Goal: Check status: Check status

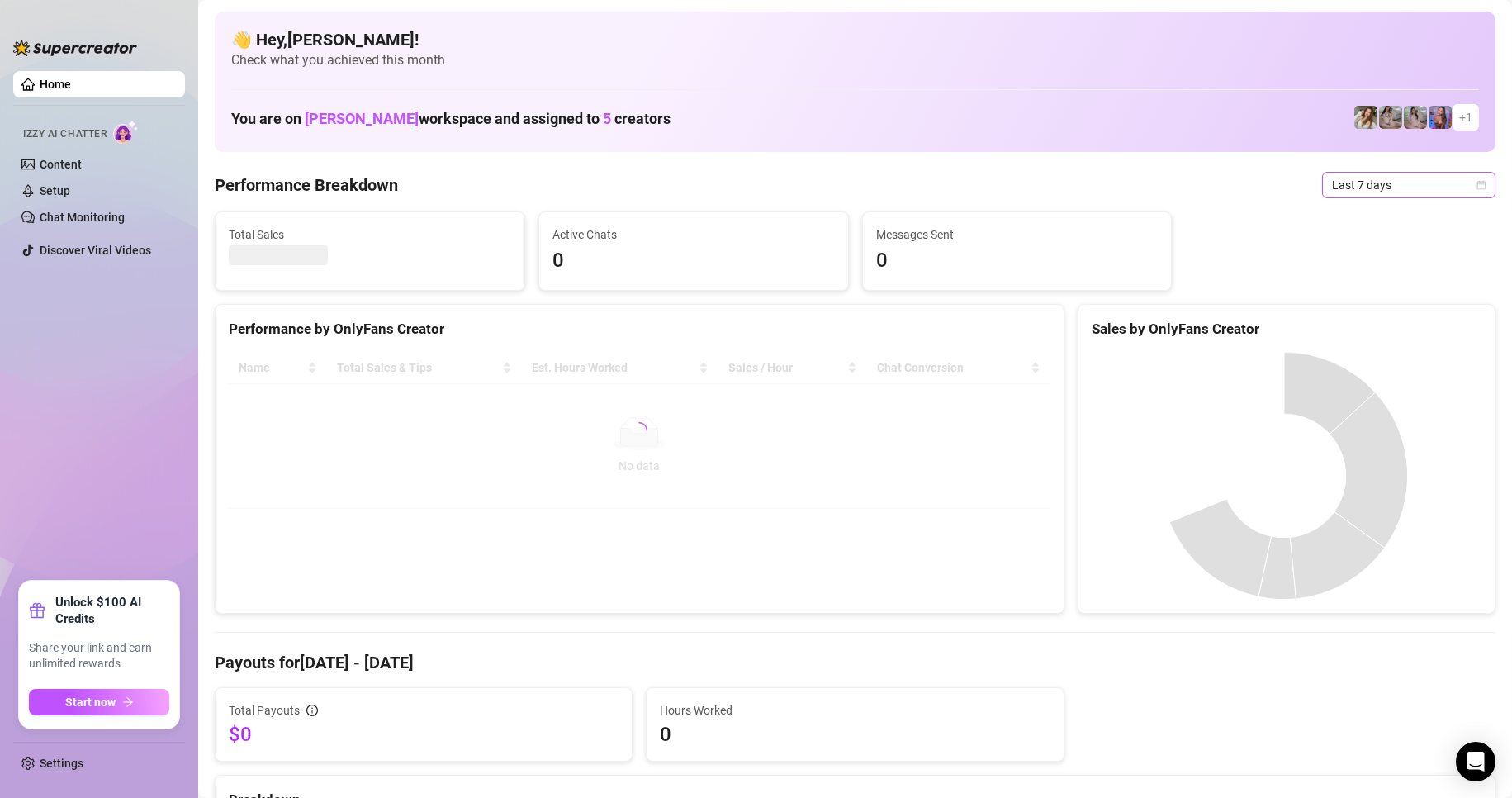
click at [1477, 181] on icon "calendar" at bounding box center [1481, 185] width 10 height 10
click at [1402, 213] on div "Last 24 hours" at bounding box center [1394, 218] width 147 height 18
click at [1395, 176] on span "Last 24 hours" at bounding box center [1408, 185] width 153 height 25
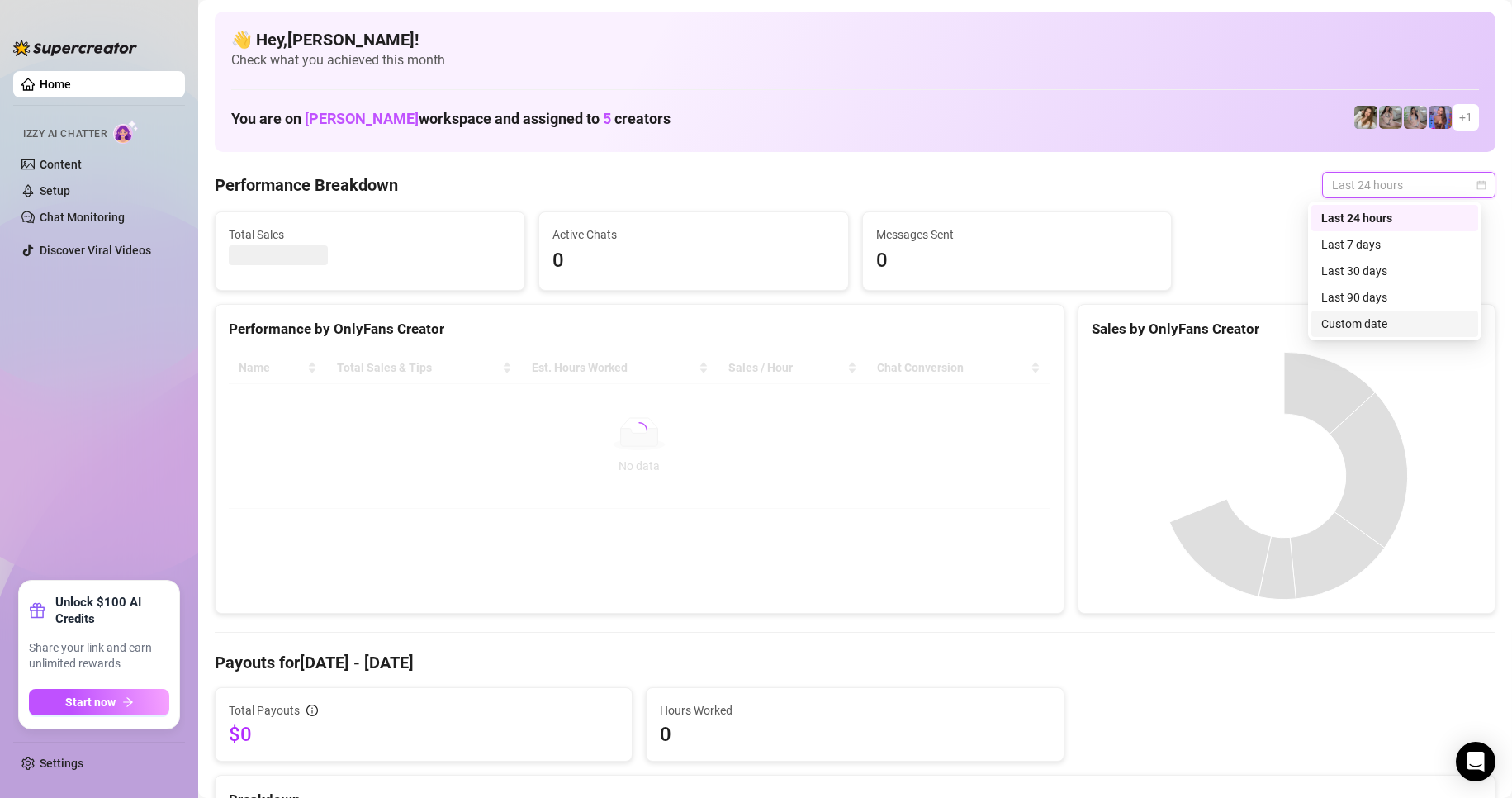
click at [1394, 324] on div "Custom date" at bounding box center [1394, 323] width 147 height 18
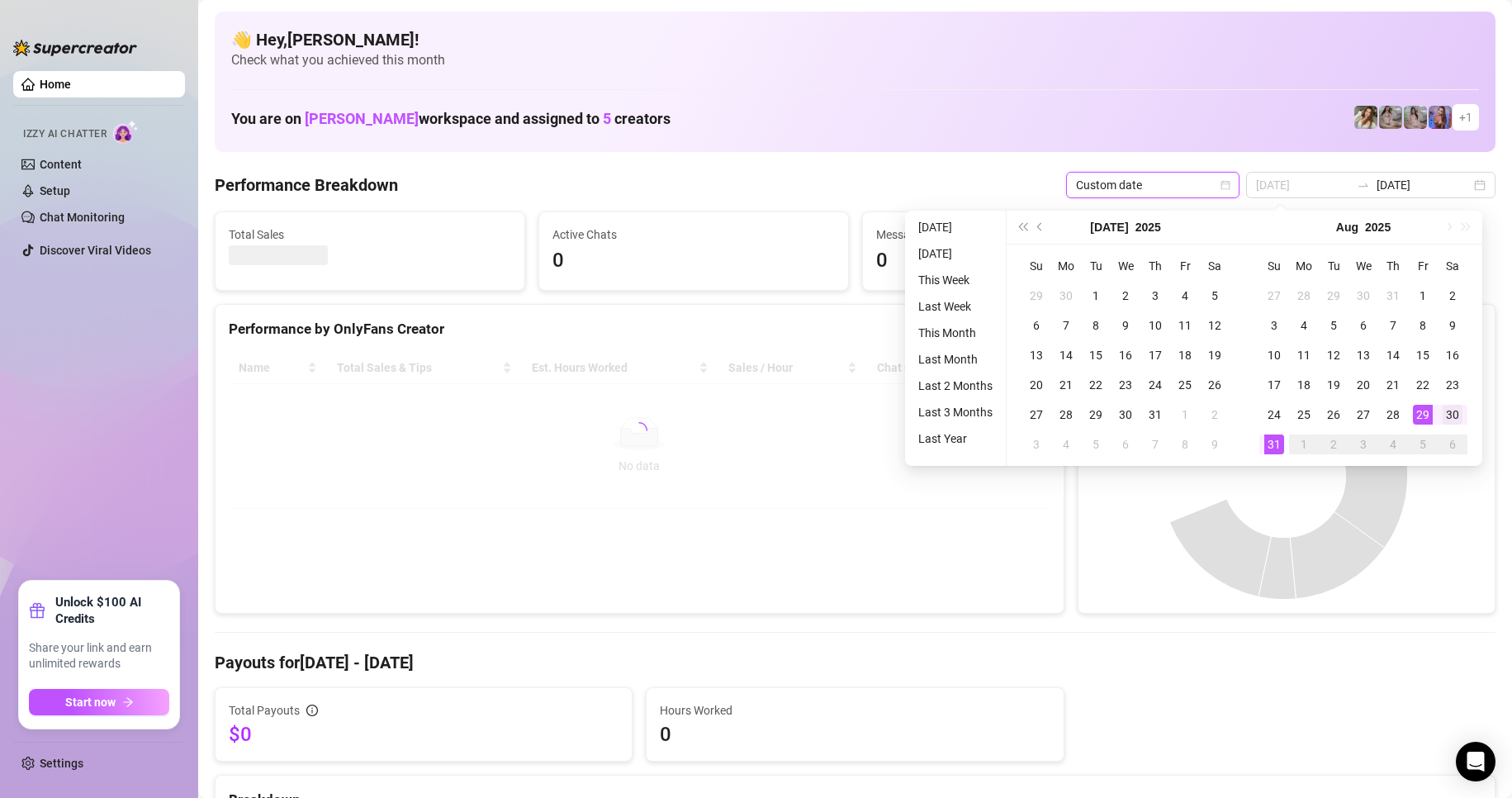
type input "[DATE]"
click at [1446, 409] on div "30" at bounding box center [1453, 414] width 20 height 20
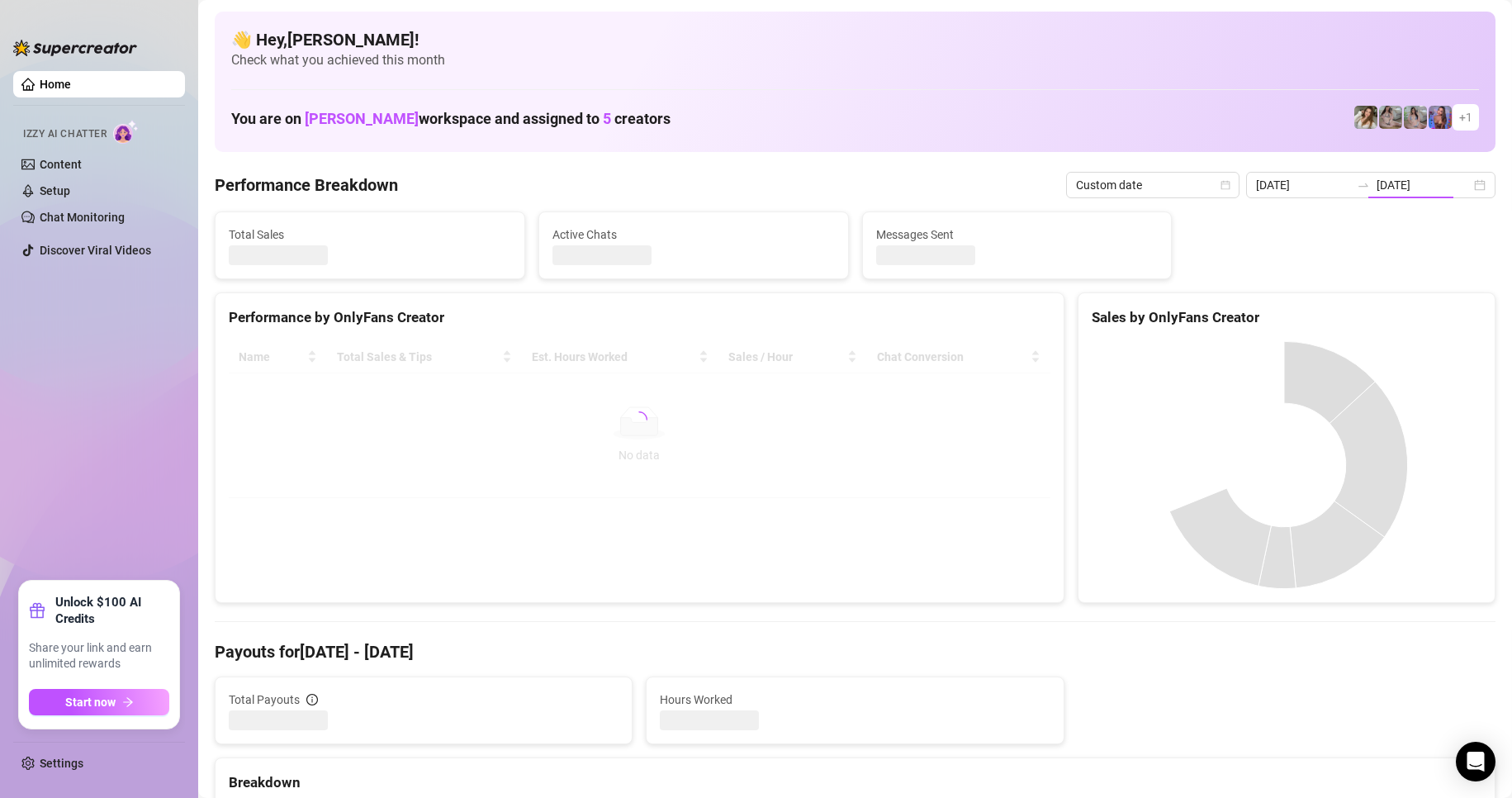
type input "[DATE]"
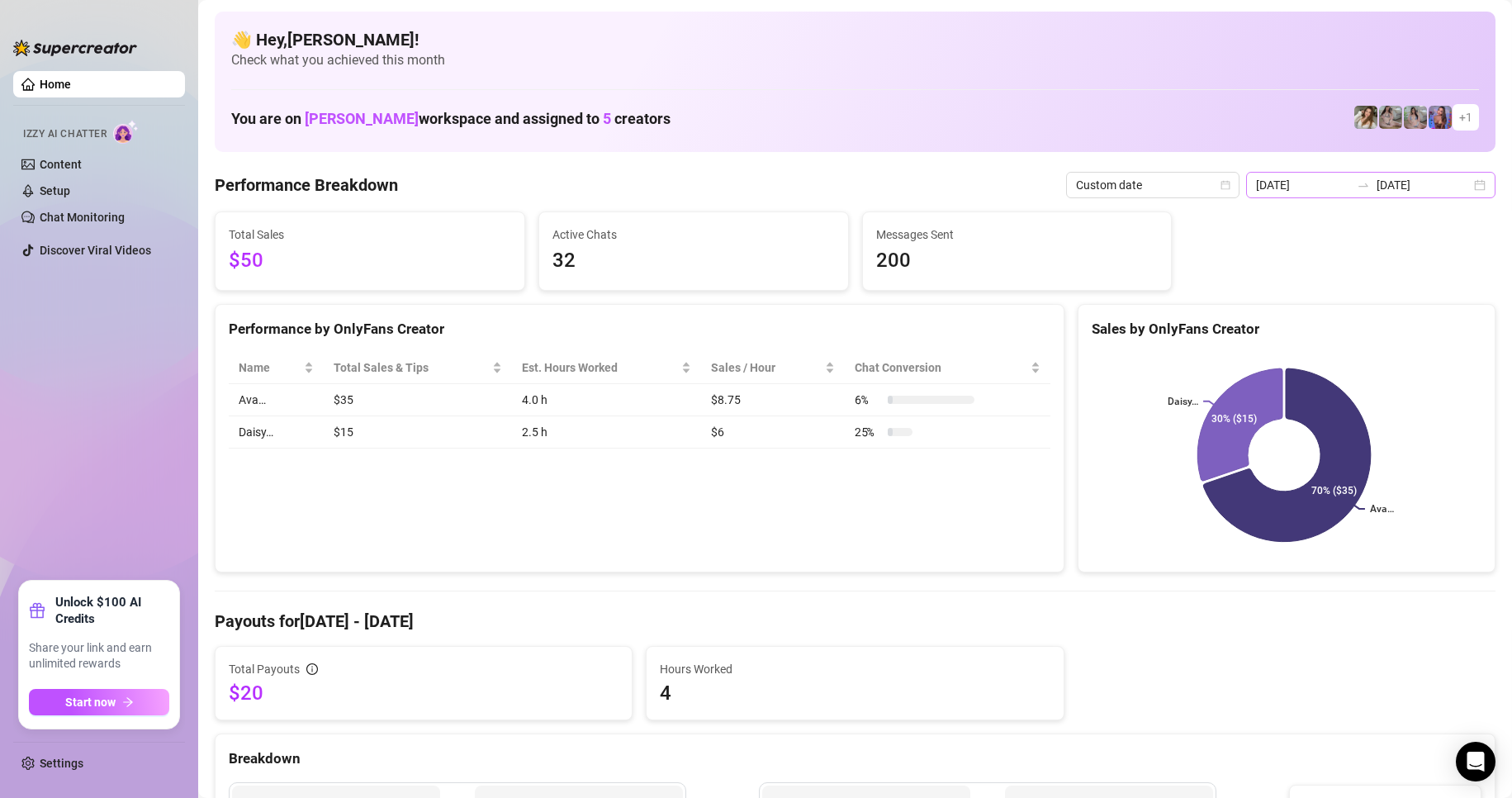
click at [1473, 184] on div "[DATE] [DATE]" at bounding box center [1371, 185] width 249 height 27
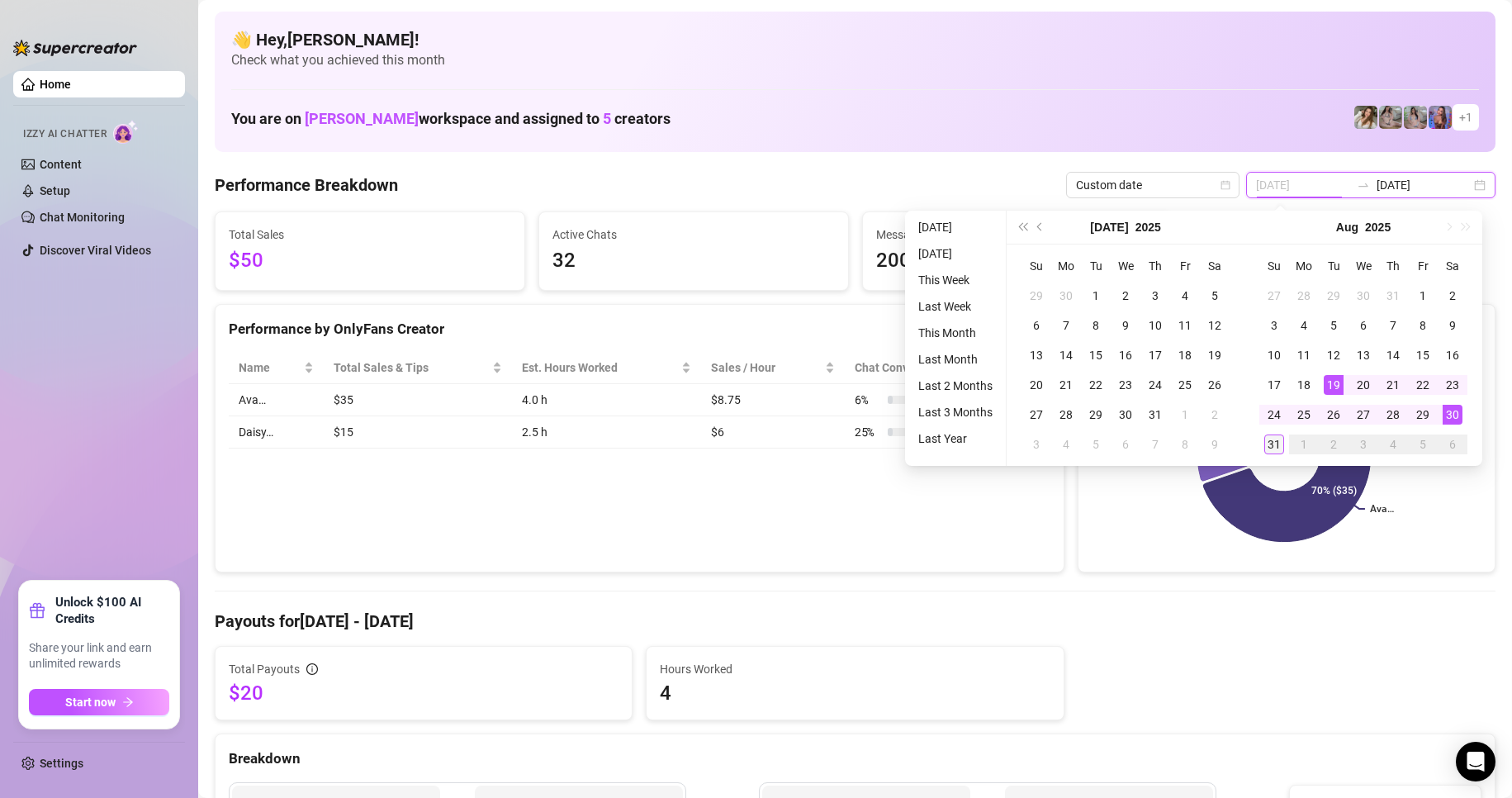
type input "[DATE]"
click at [1276, 443] on div "31" at bounding box center [1274, 444] width 20 height 20
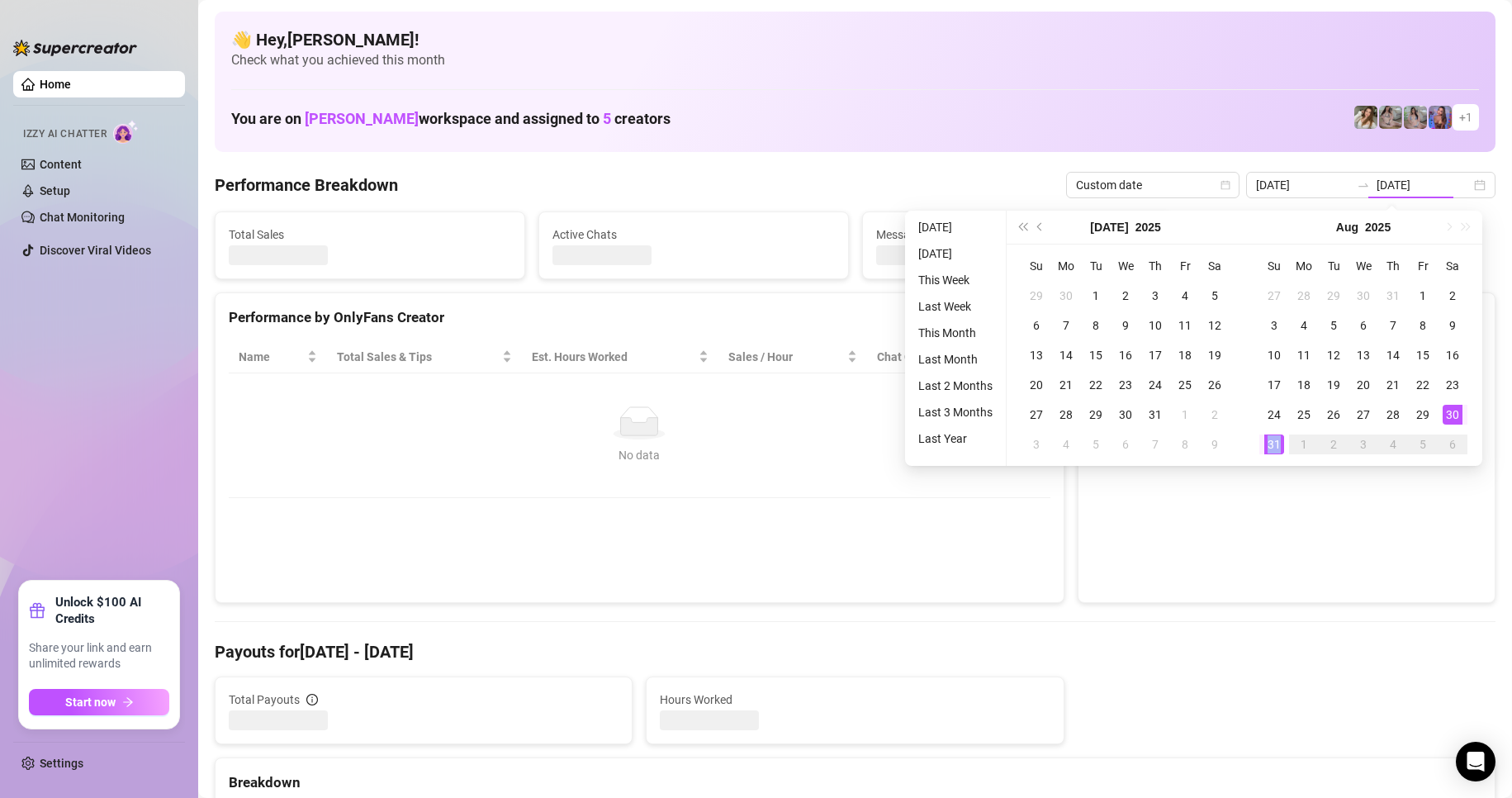
type input "[DATE]"
